Goal: Information Seeking & Learning: Find specific fact

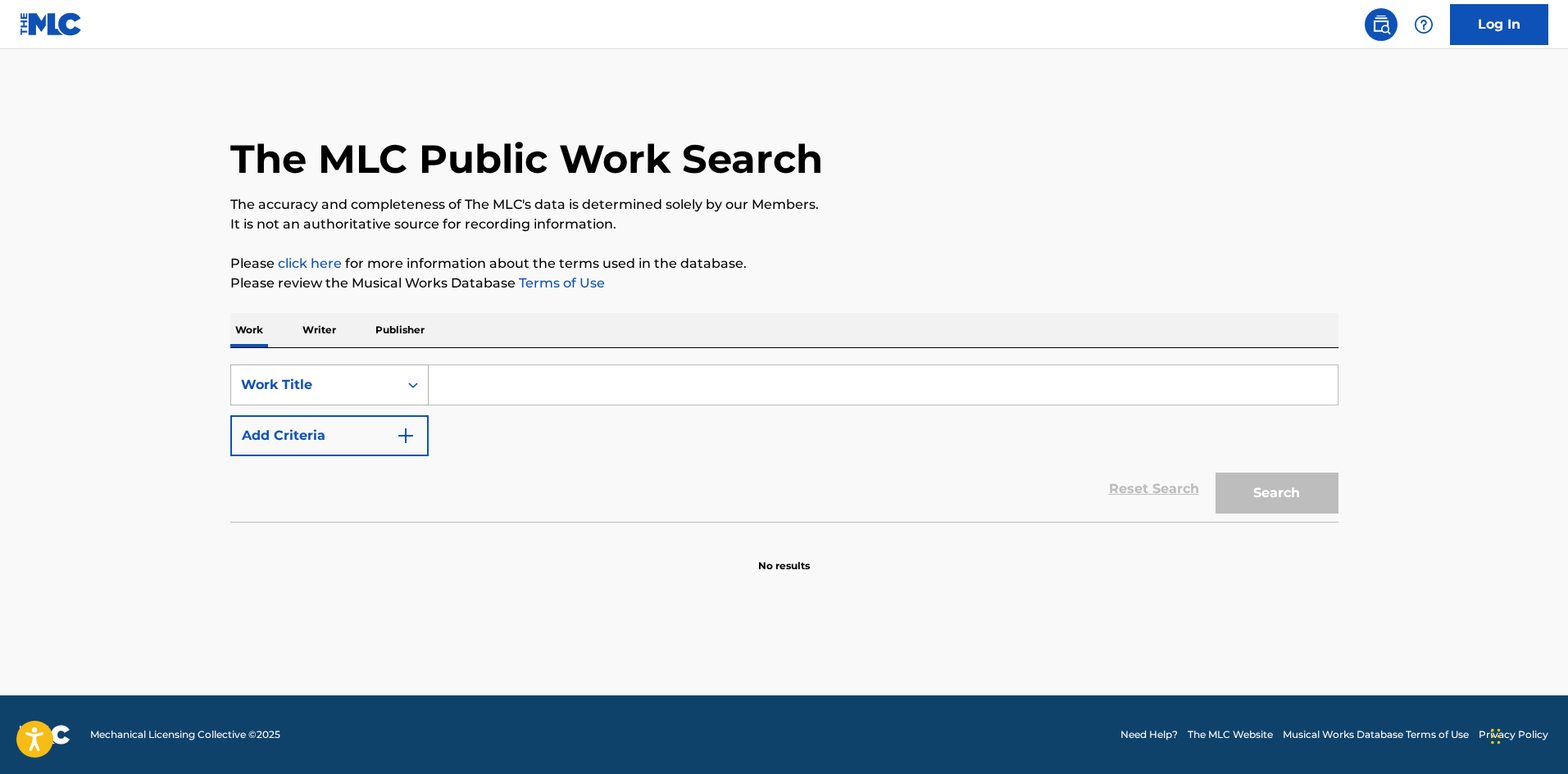
click at [374, 384] on div "Work Title" at bounding box center [315, 384] width 148 height 19
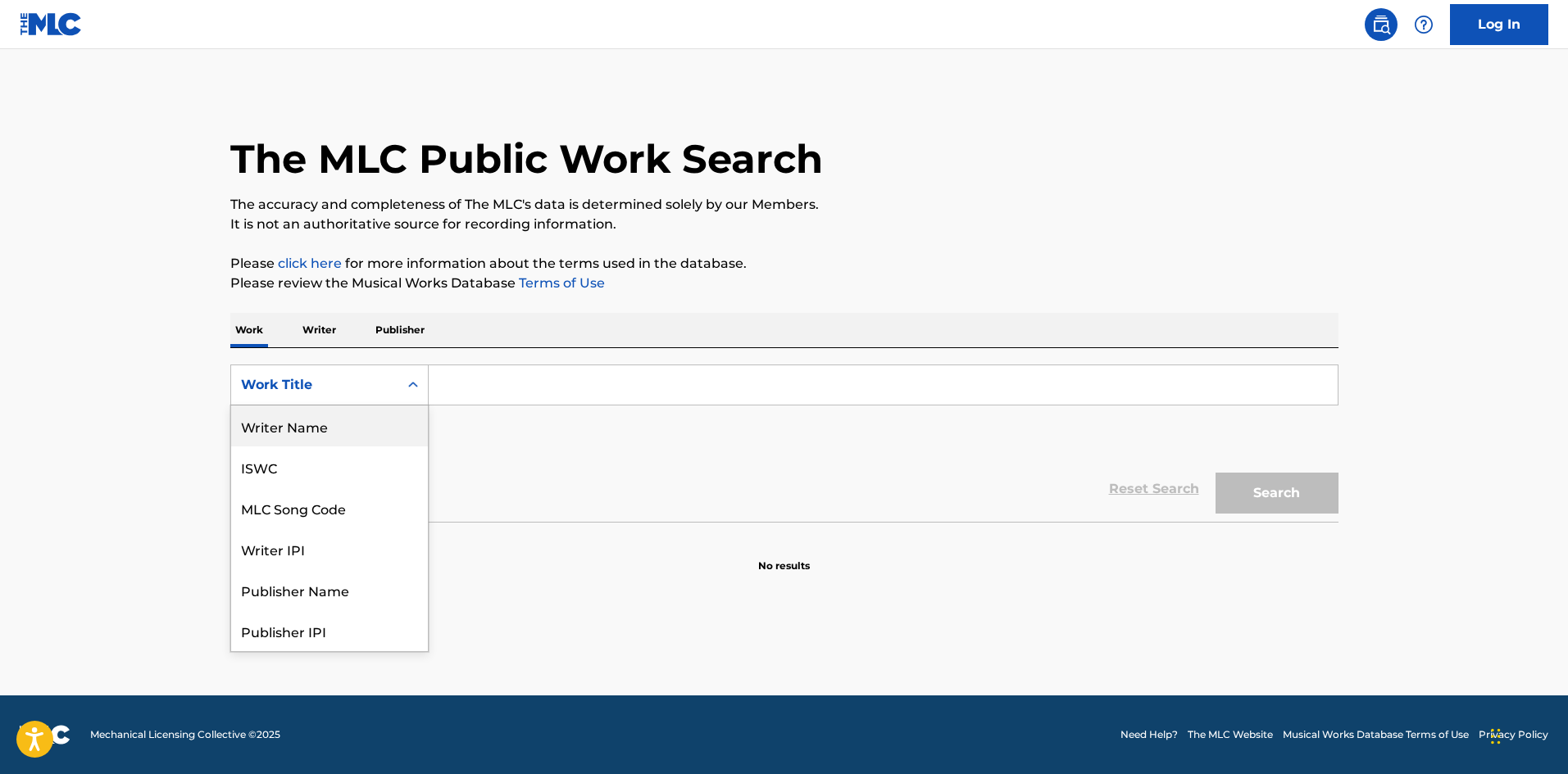
click at [318, 438] on div "Writer Name" at bounding box center [329, 426] width 197 height 41
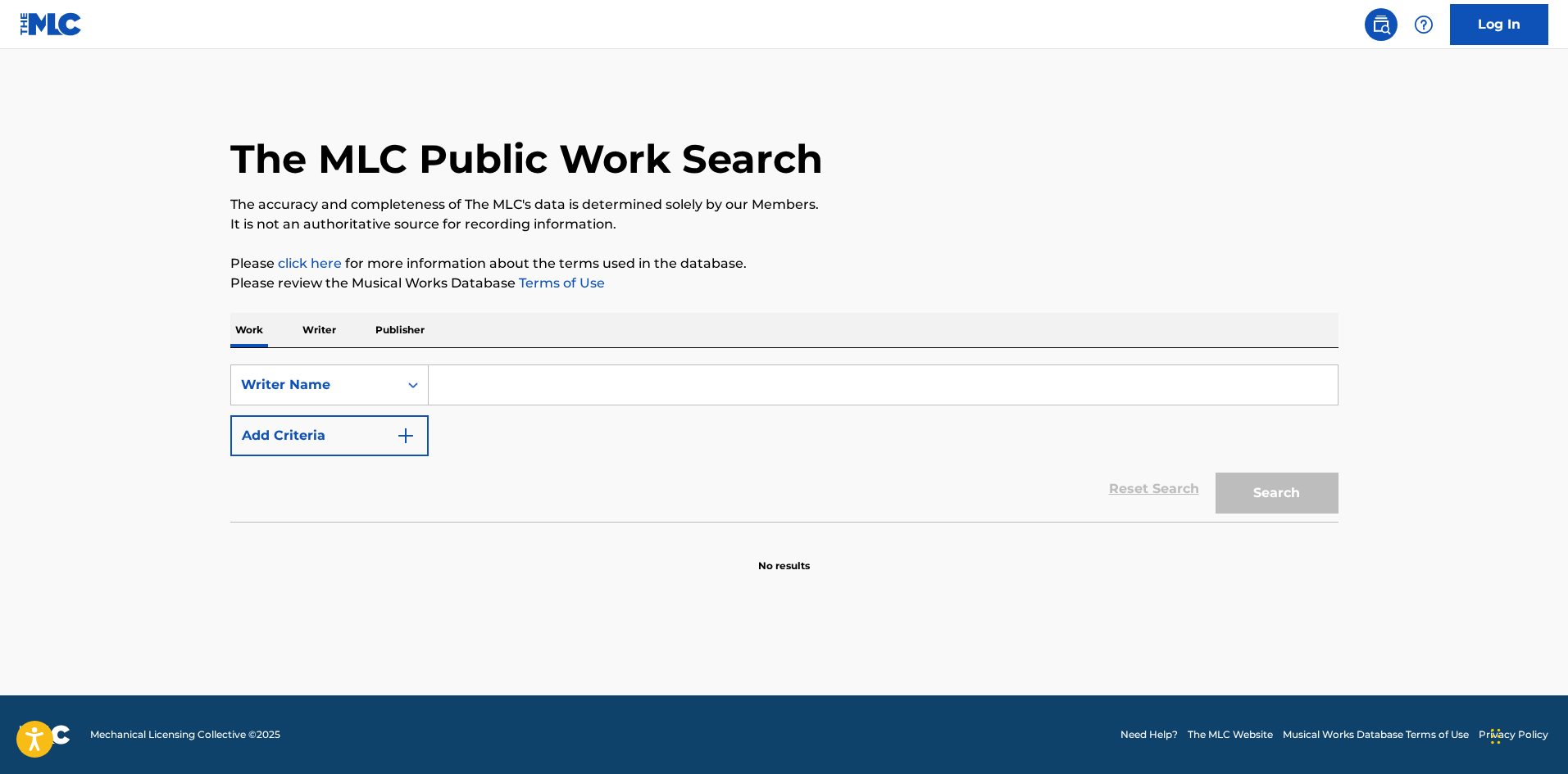
click at [500, 387] on input "Search Form" at bounding box center [883, 384] width 909 height 40
type input "xaverius love"
click at [1215, 473] on button "Search" at bounding box center [1277, 493] width 123 height 41
click at [500, 387] on input "xaverius love" at bounding box center [883, 384] width 909 height 40
drag, startPoint x: 607, startPoint y: 390, endPoint x: 422, endPoint y: 391, distance: 185.0
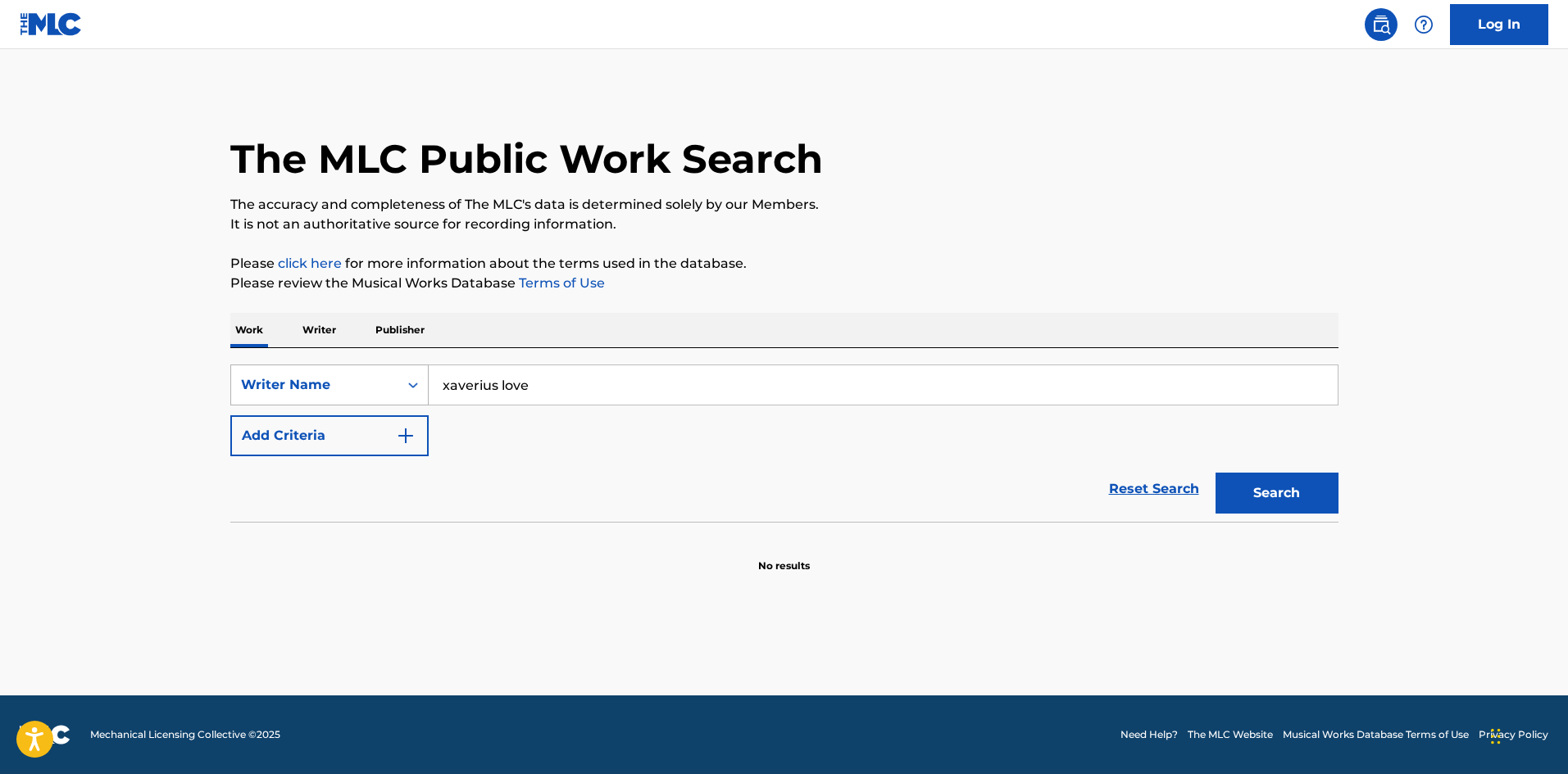
click at [422, 391] on div "SearchWithCriteria074bd678-f1e0-4add-a426-3714b23621ac Writer Name xaverius love" at bounding box center [784, 384] width 1108 height 41
